Goal: Task Accomplishment & Management: Manage account settings

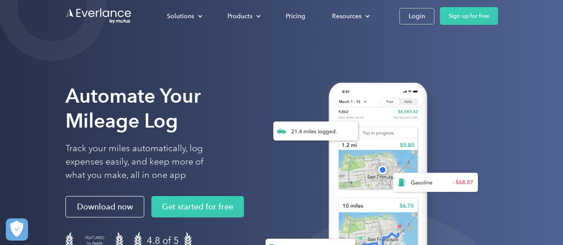
click at [415, 16] on div "Login" at bounding box center [417, 16] width 16 height 11
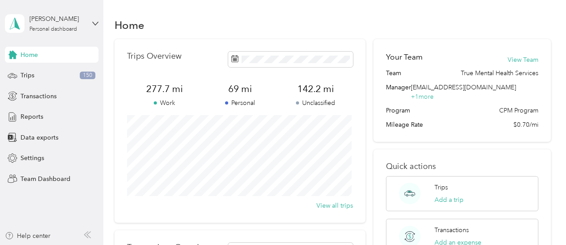
click at [27, 76] on span "Trips" at bounding box center [27, 75] width 14 height 9
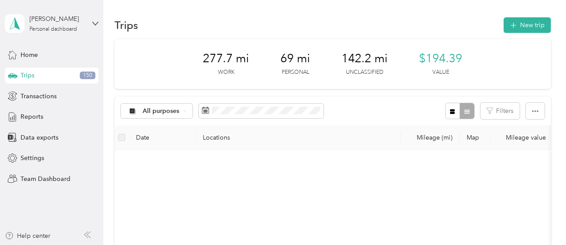
click at [71, 25] on div "[PERSON_NAME] Personal dashboard" at bounding box center [57, 23] width 56 height 18
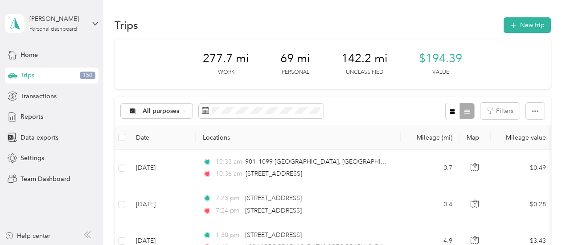
click at [46, 74] on div "Team dashboard" at bounding box center [98, 73] width 175 height 16
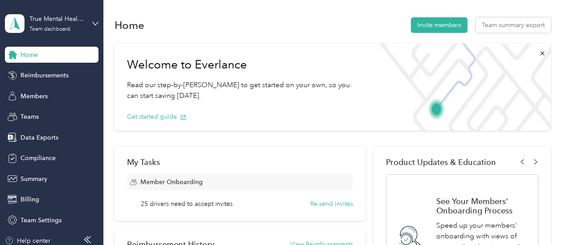
click at [29, 95] on span "Members" at bounding box center [33, 96] width 27 height 9
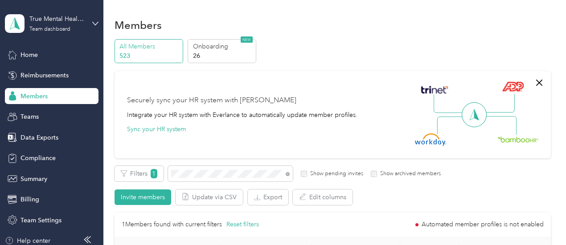
click at [243, 151] on div "Securely sync your HR system with Everlance Integrate your HR system with Everl…" at bounding box center [332, 114] width 436 height 87
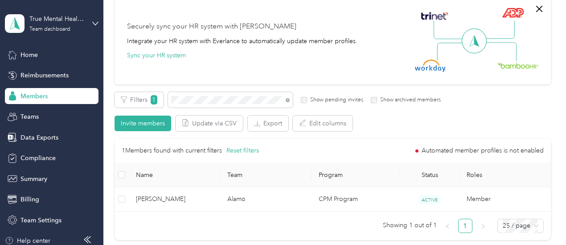
scroll to position [89, 0]
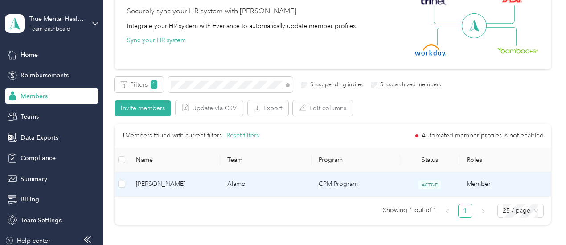
click at [255, 183] on td "Alamo" at bounding box center [265, 184] width 91 height 24
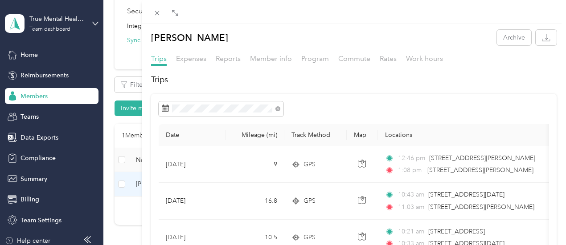
click at [206, 58] on span "Expenses" at bounding box center [191, 58] width 30 height 8
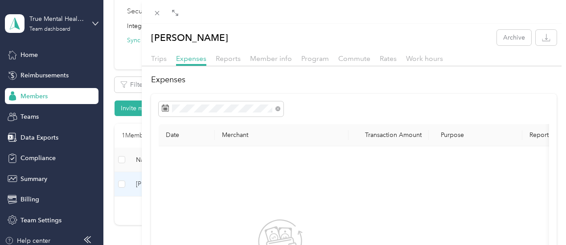
click at [240, 57] on span "Reports" at bounding box center [228, 58] width 25 height 8
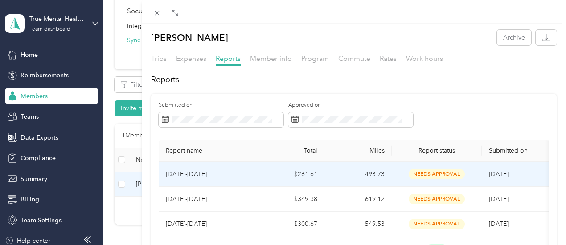
click at [250, 179] on p "[DATE]-[DATE]" at bounding box center [208, 175] width 84 height 10
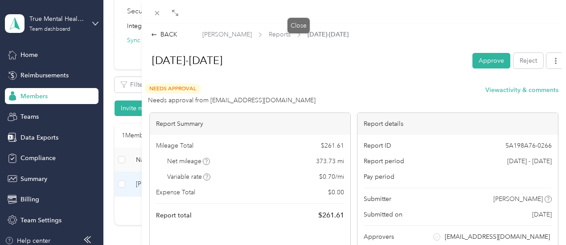
click at [161, 13] on icon at bounding box center [157, 13] width 8 height 8
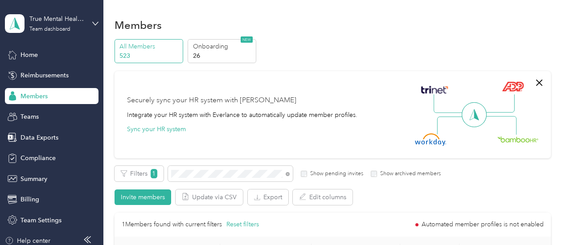
click at [21, 57] on span "Home" at bounding box center [28, 54] width 17 height 9
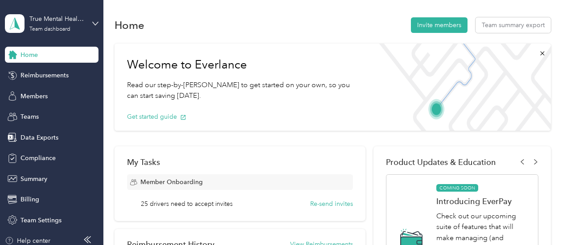
click at [29, 96] on span "Members" at bounding box center [33, 96] width 27 height 9
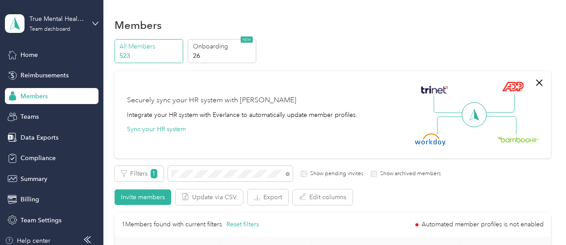
click at [306, 212] on div "Edit role Edit team Edit program Export Selected 0 of 1 members Cancel Filters …" at bounding box center [332, 240] width 436 height 148
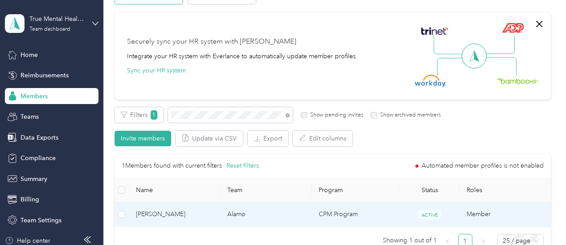
scroll to position [71, 0]
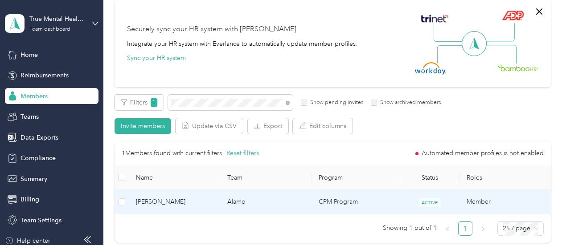
click at [280, 201] on td "Alamo" at bounding box center [265, 202] width 91 height 24
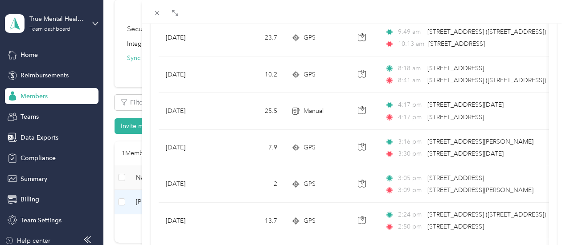
scroll to position [233, 0]
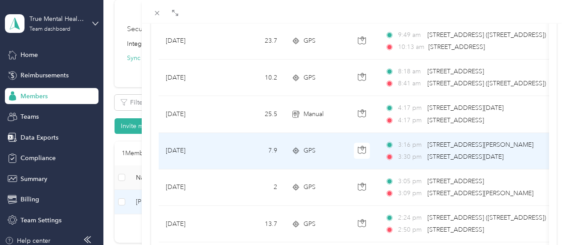
click at [284, 160] on td "7.9" at bounding box center [254, 151] width 59 height 37
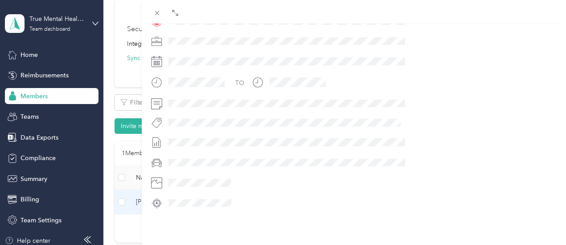
click at [428, 126] on div at bounding box center [358, 122] width 387 height 9
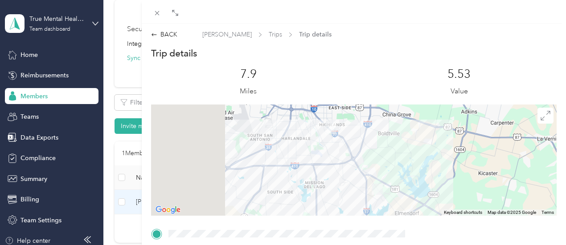
click at [159, 14] on icon at bounding box center [157, 13] width 4 height 4
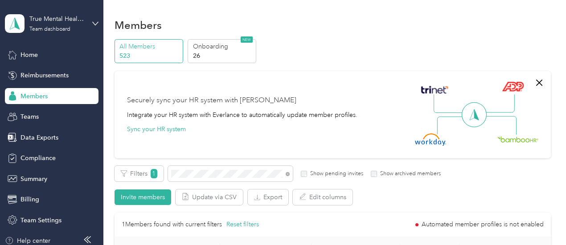
click at [74, 22] on div "True Mental Health Services" at bounding box center [57, 18] width 56 height 9
click at [28, 114] on div "Log out" at bounding box center [95, 114] width 175 height 16
